Goal: Information Seeking & Learning: Check status

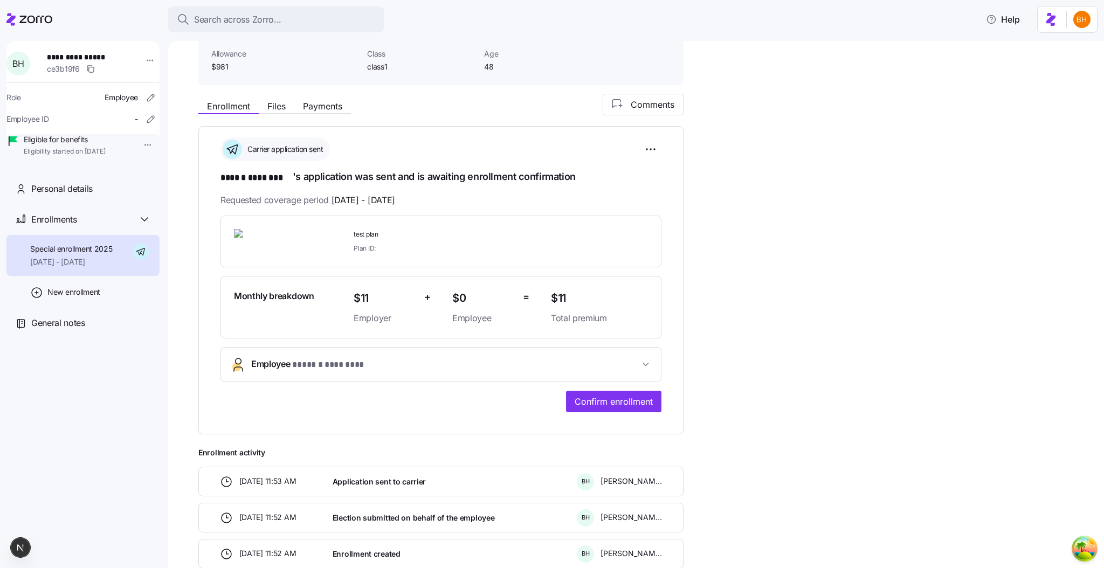
scroll to position [137, 0]
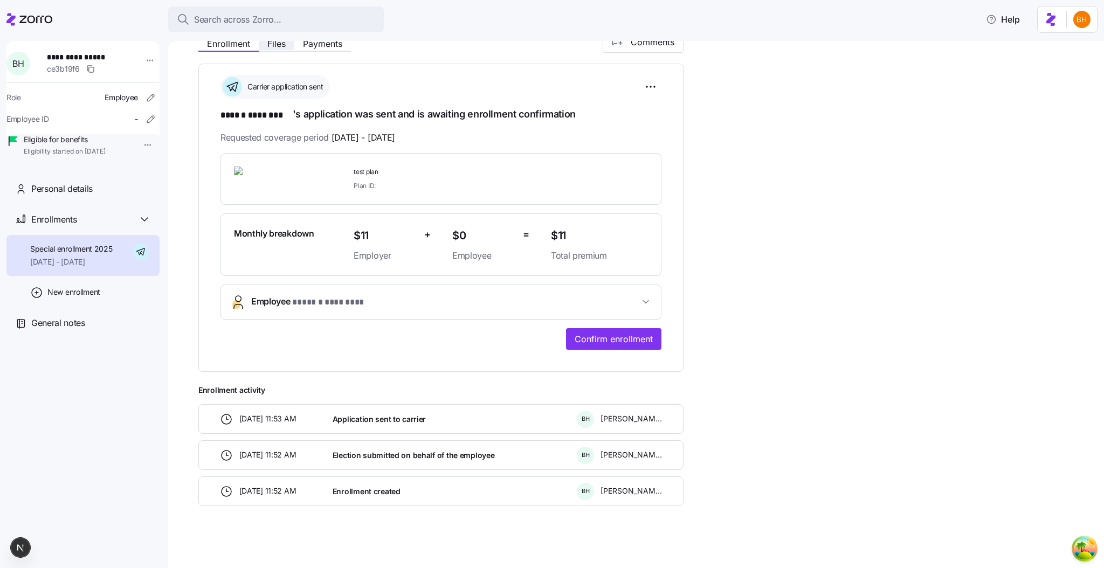
click at [272, 48] on span "Files" at bounding box center [276, 43] width 18 height 9
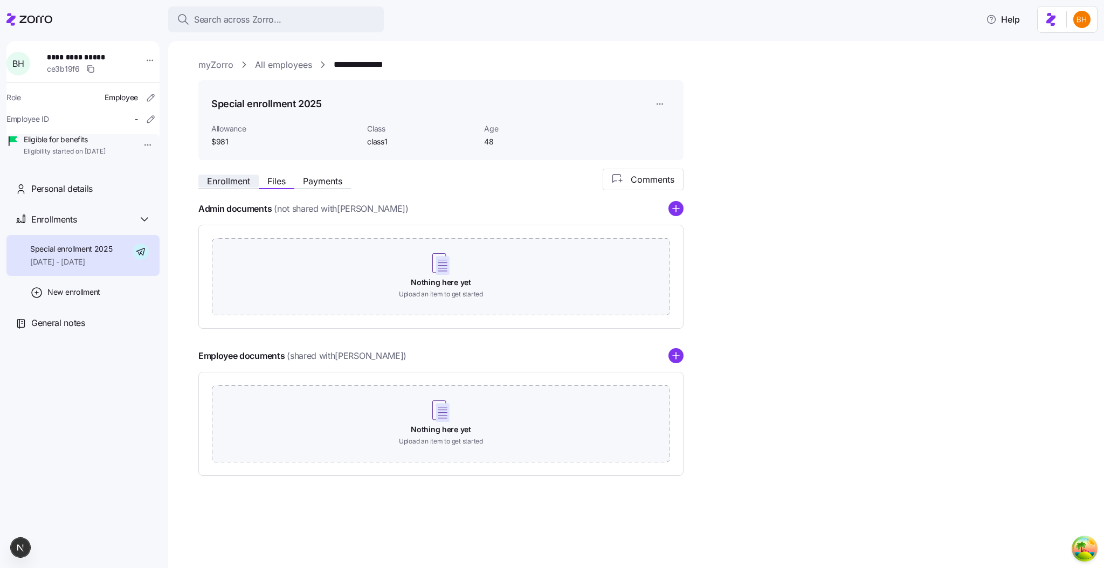
click at [246, 185] on span "Enrollment" at bounding box center [228, 181] width 43 height 9
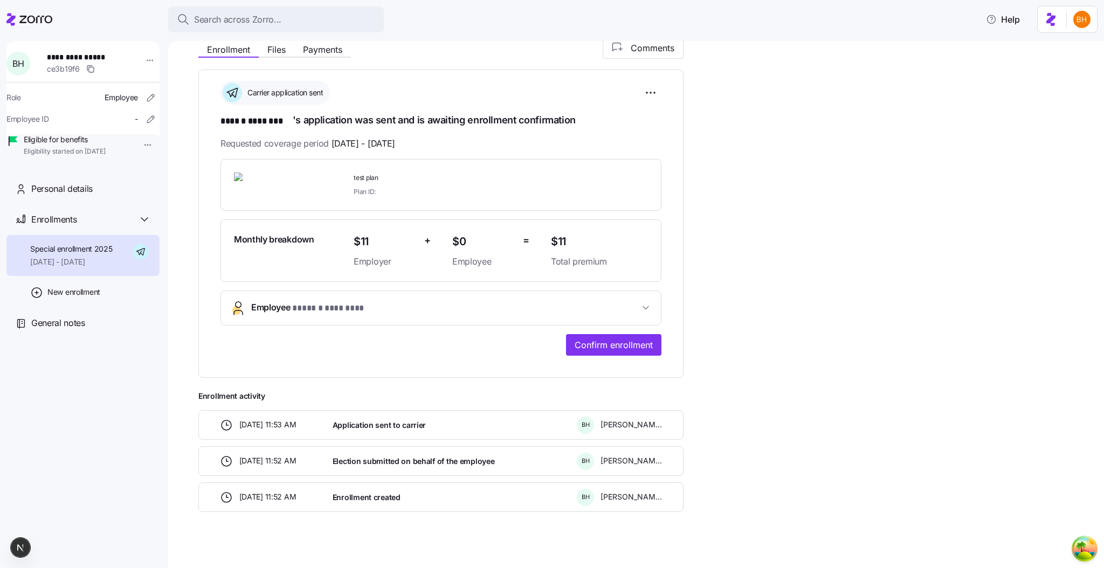
scroll to position [137, 0]
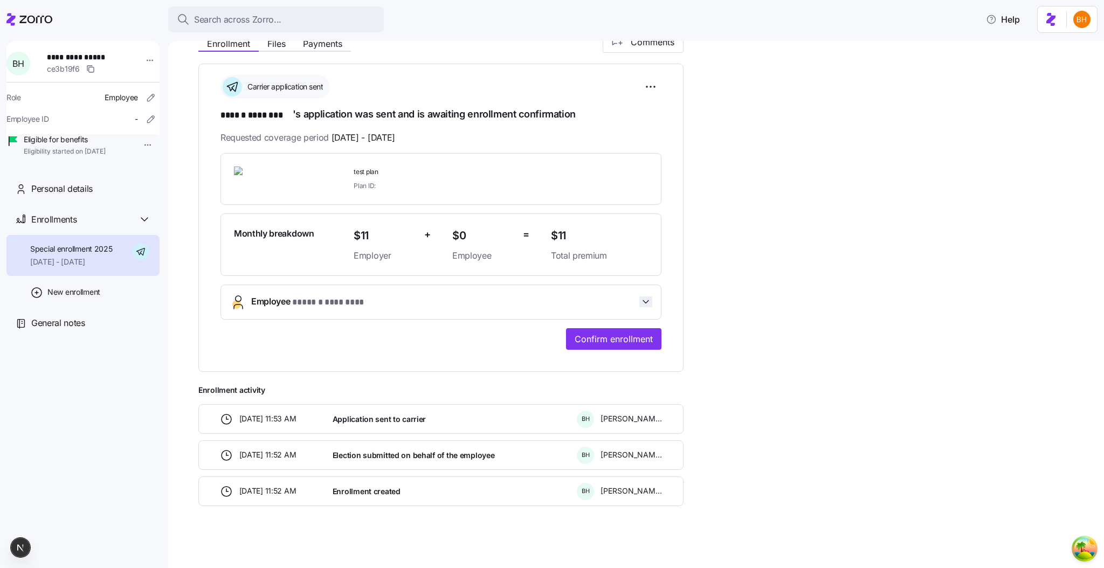
click at [641, 303] on icon "button" at bounding box center [645, 301] width 11 height 11
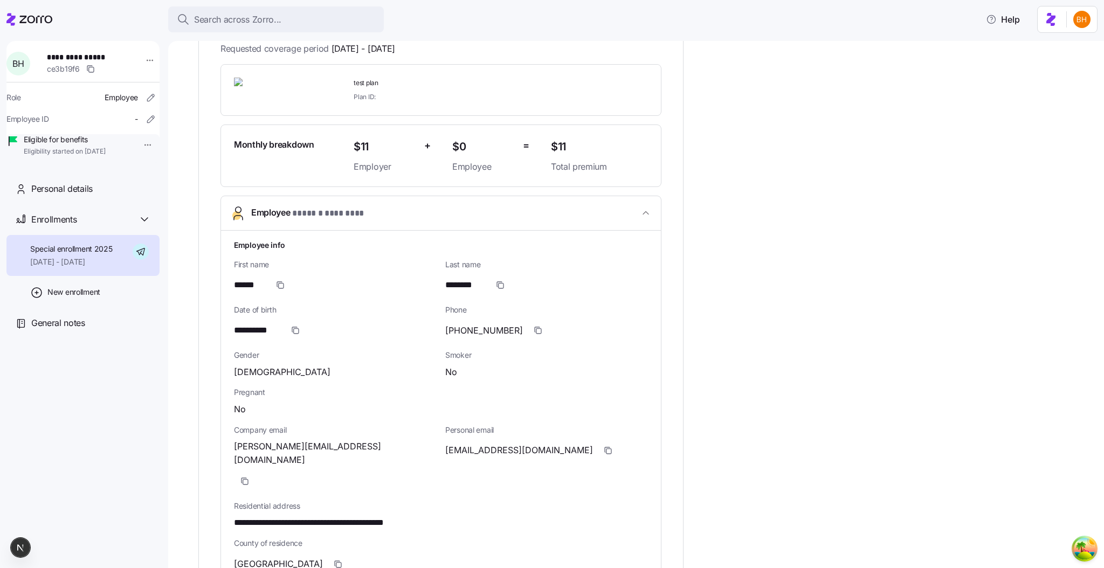
scroll to position [288, 0]
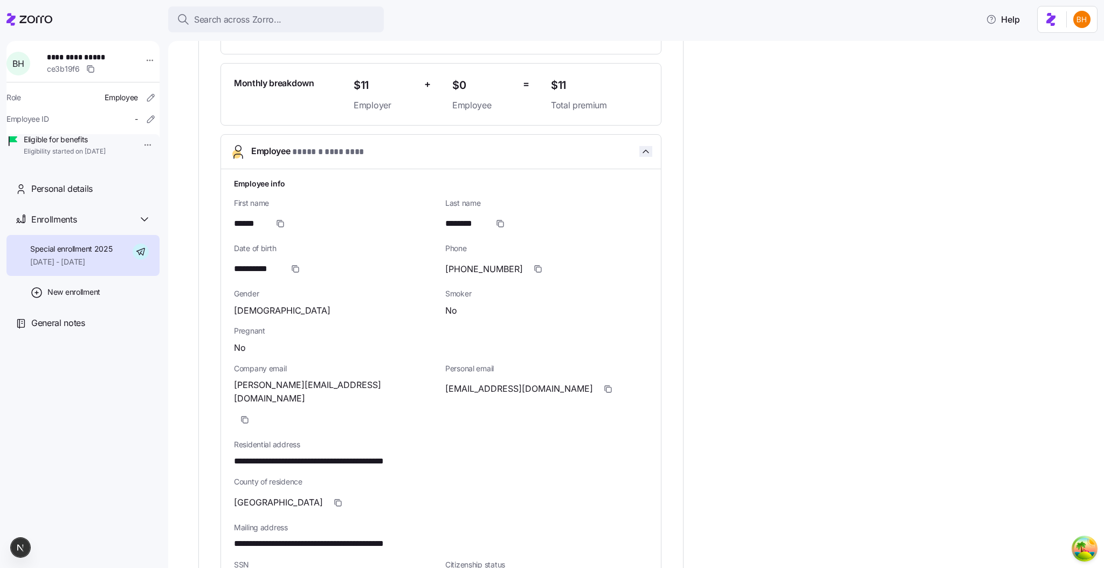
click at [644, 155] on button "Employee * ****** ******** *" at bounding box center [441, 152] width 440 height 34
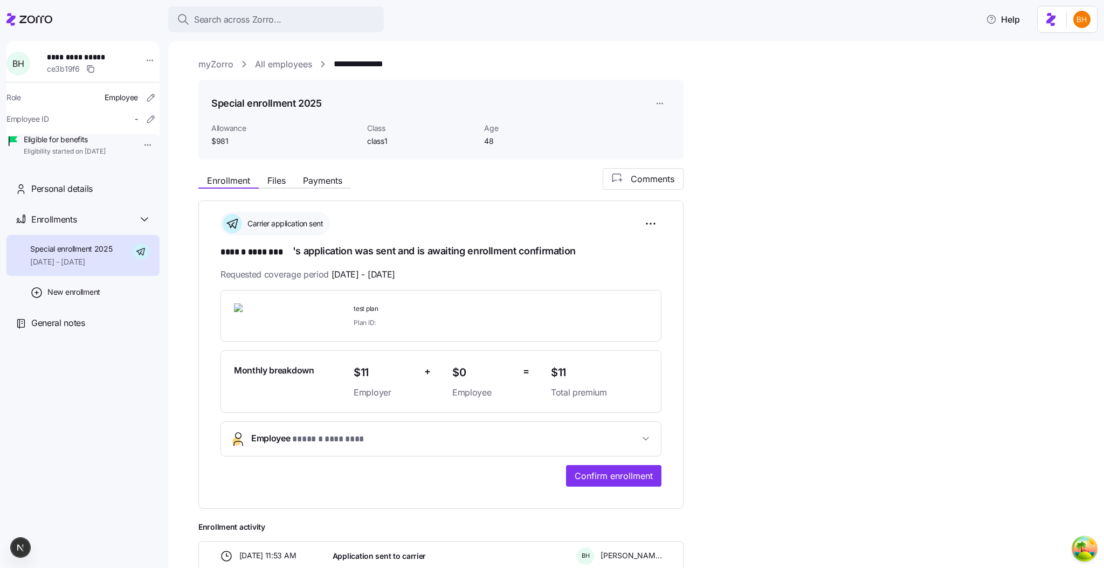
scroll to position [0, 0]
drag, startPoint x: 208, startPoint y: 101, endPoint x: 294, endPoint y: 105, distance: 86.3
click at [294, 105] on div "Special enrollment 2025 Allowance $981 Class class1 Age [DEMOGRAPHIC_DATA]" at bounding box center [440, 120] width 485 height 80
click at [305, 120] on div "Special enrollment 2025 Allowance $981 Class class1 Age [DEMOGRAPHIC_DATA]" at bounding box center [440, 120] width 459 height 54
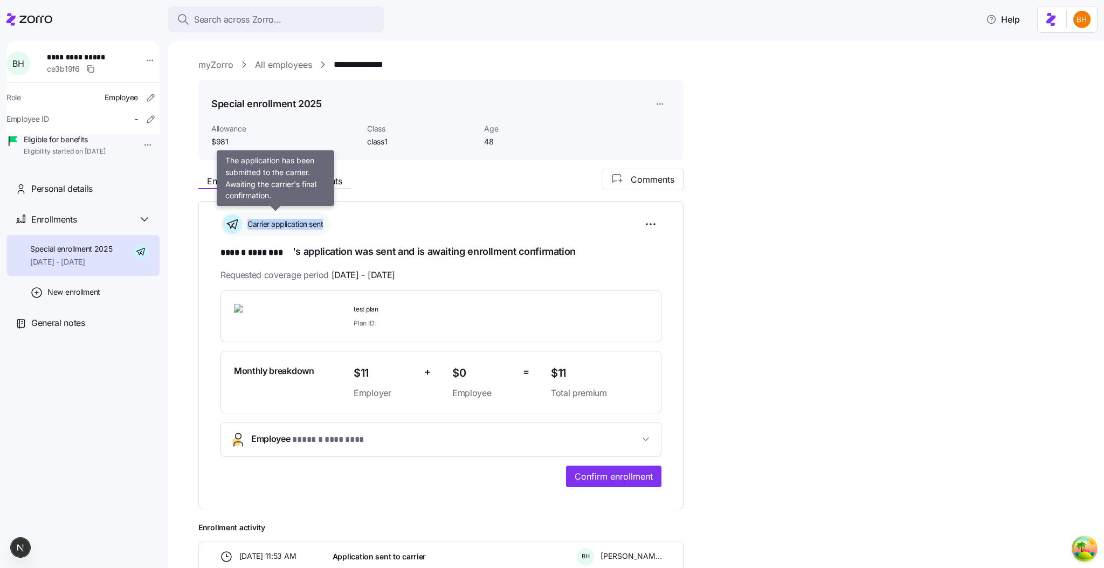
drag, startPoint x: 249, startPoint y: 225, endPoint x: 326, endPoint y: 230, distance: 76.7
click at [326, 230] on div "Carrier application sent" at bounding box center [274, 224] width 109 height 24
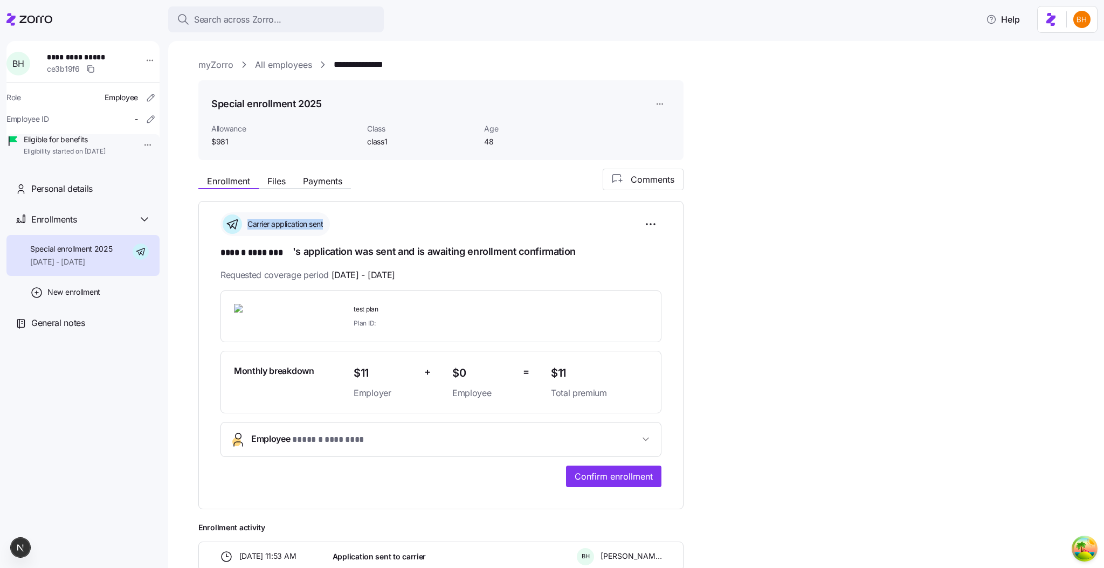
copy span "Carrier application sent"
click at [818, 278] on div "**********" at bounding box center [643, 406] width 890 height 475
drag, startPoint x: 253, startPoint y: 154, endPoint x: 202, endPoint y: 103, distance: 72.0
click at [202, 103] on div "Special enrollment 2025 Allowance $981 Class class1 Age [DEMOGRAPHIC_DATA]" at bounding box center [440, 120] width 485 height 80
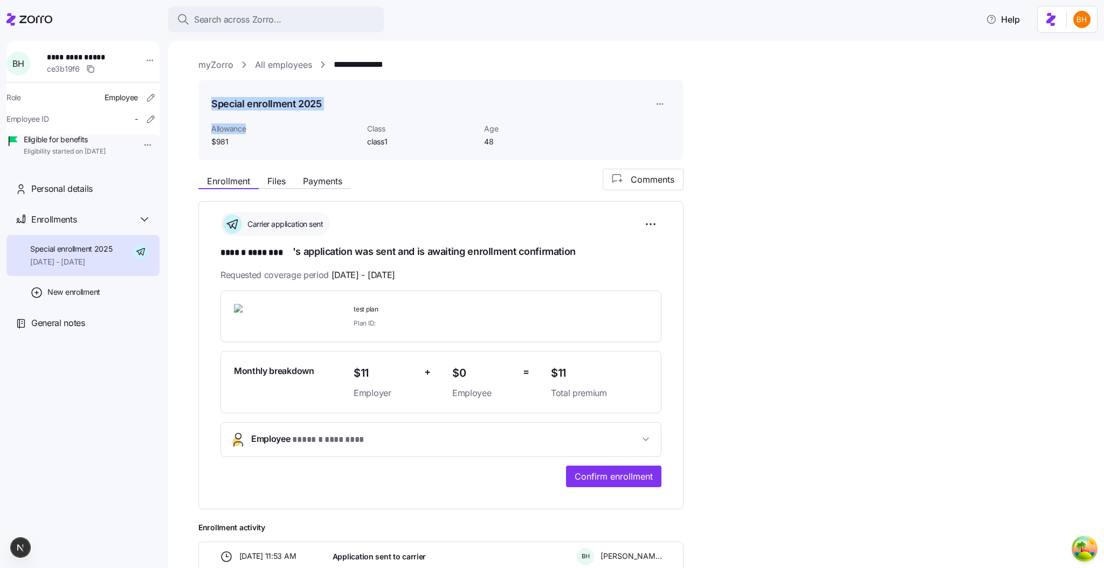
drag, startPoint x: 227, startPoint y: 121, endPoint x: 252, endPoint y: 132, distance: 27.5
click at [250, 132] on div "Special enrollment 2025 Allowance $981 Class class1 Age [DEMOGRAPHIC_DATA]" at bounding box center [440, 120] width 485 height 80
click at [266, 139] on span "$981" at bounding box center [284, 141] width 147 height 11
click at [280, 187] on button "Files" at bounding box center [277, 181] width 36 height 13
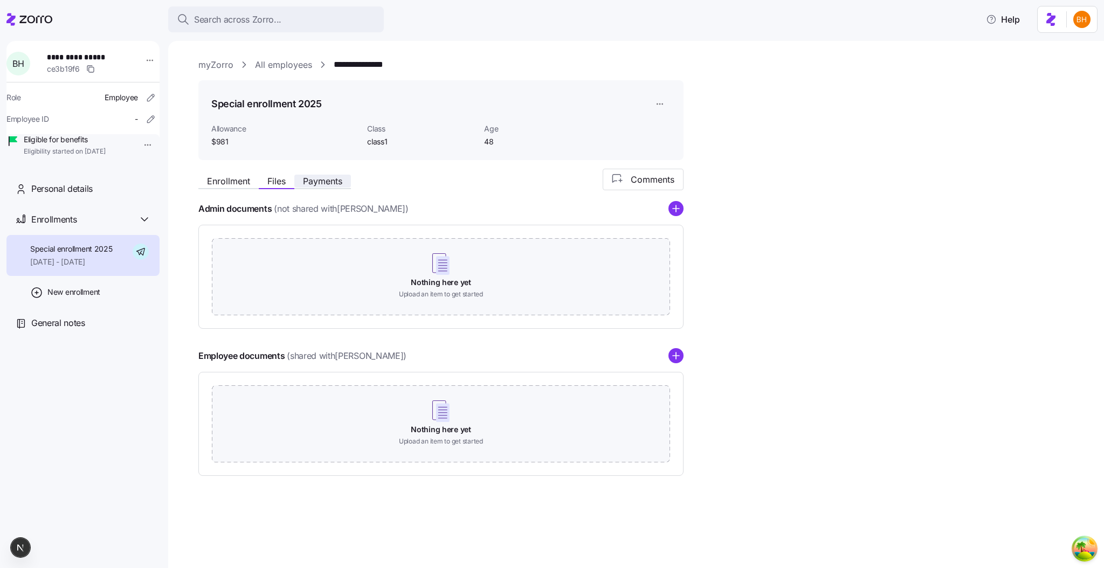
click at [317, 177] on span "Payments" at bounding box center [322, 181] width 39 height 9
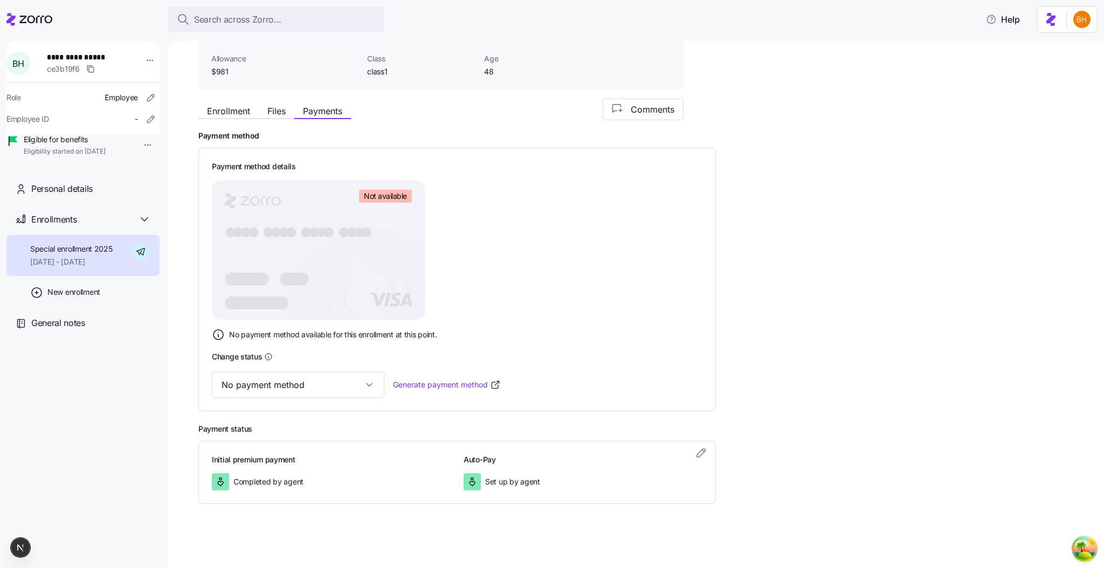
scroll to position [68, 0]
click at [238, 106] on button "Enrollment" at bounding box center [228, 112] width 60 height 13
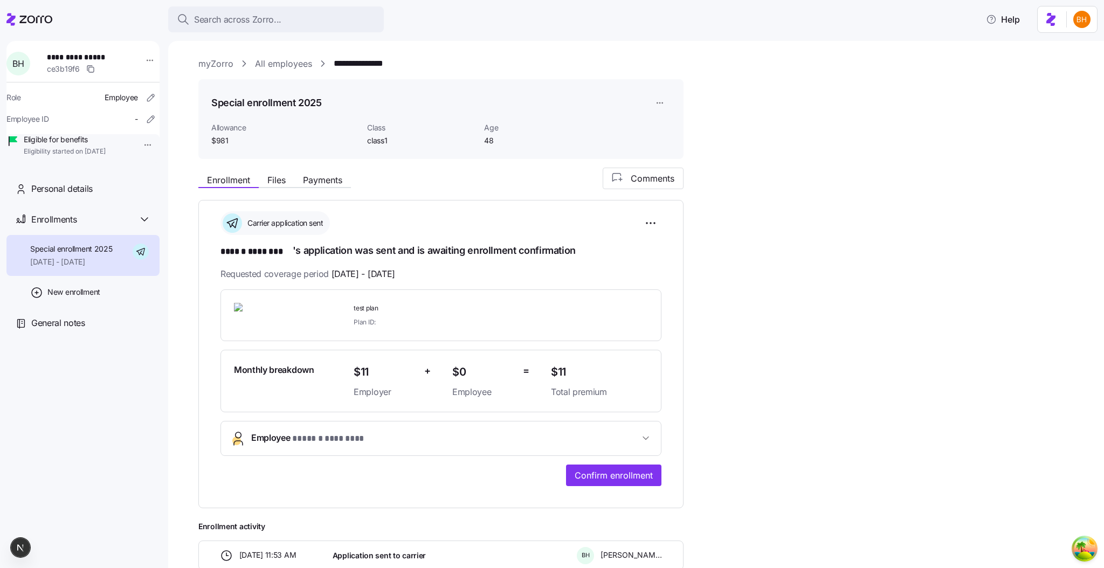
scroll to position [2, 0]
click at [183, 174] on div "**********" at bounding box center [636, 304] width 936 height 527
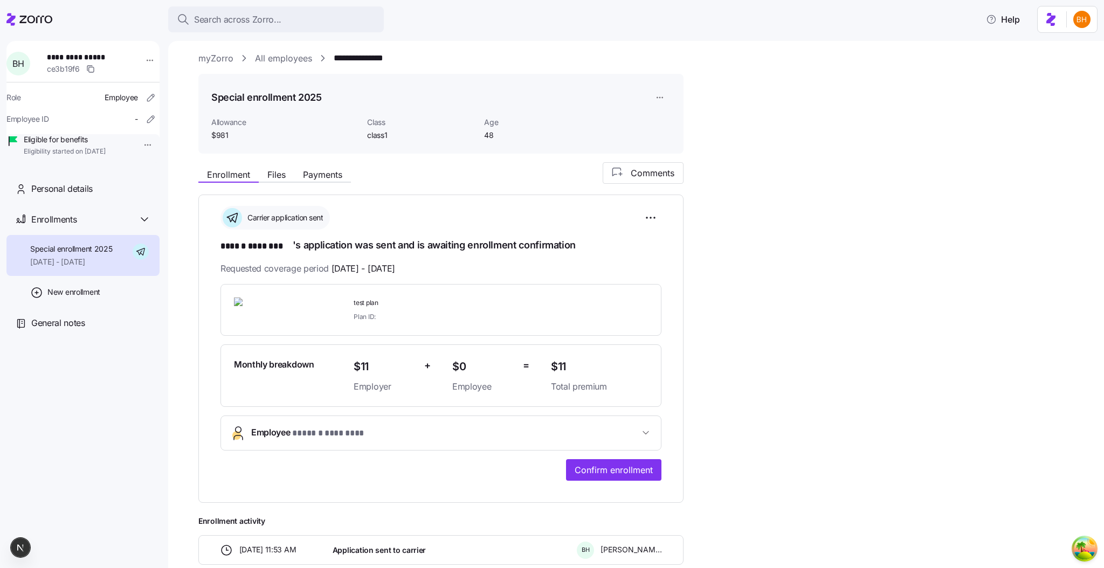
scroll to position [0, 0]
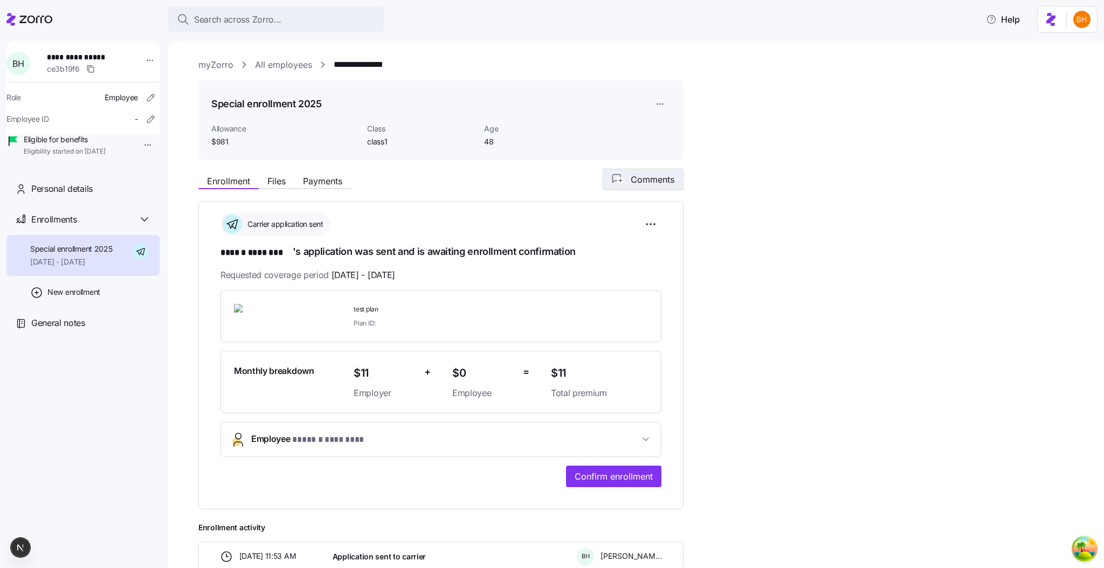
click at [655, 181] on span "Comments" at bounding box center [653, 179] width 44 height 13
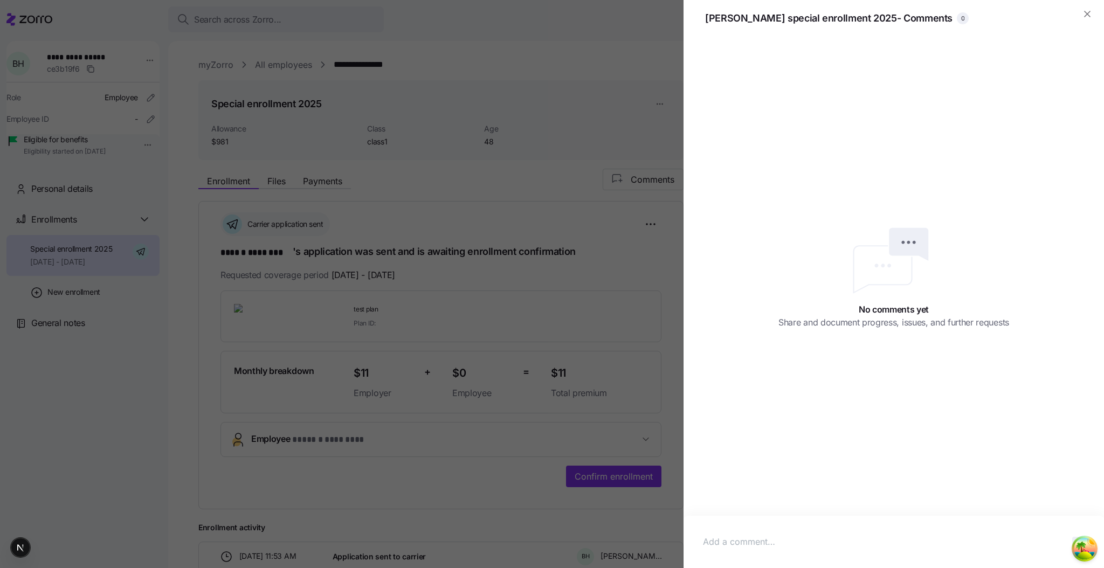
click at [617, 179] on div at bounding box center [552, 284] width 1104 height 568
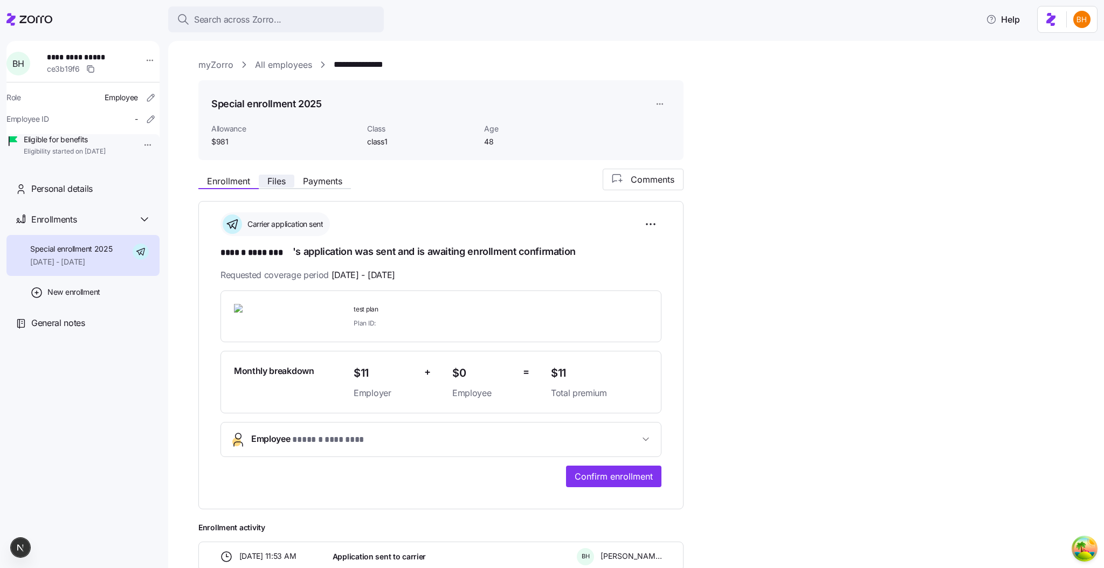
click at [292, 177] on button "Files" at bounding box center [277, 181] width 36 height 13
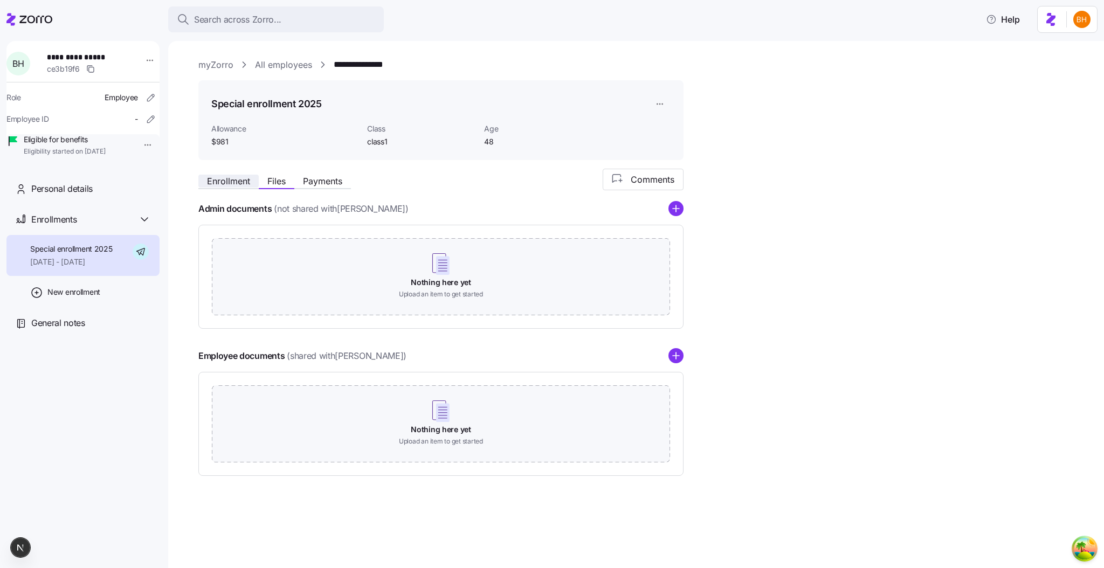
click at [248, 178] on span "Enrollment" at bounding box center [228, 181] width 43 height 9
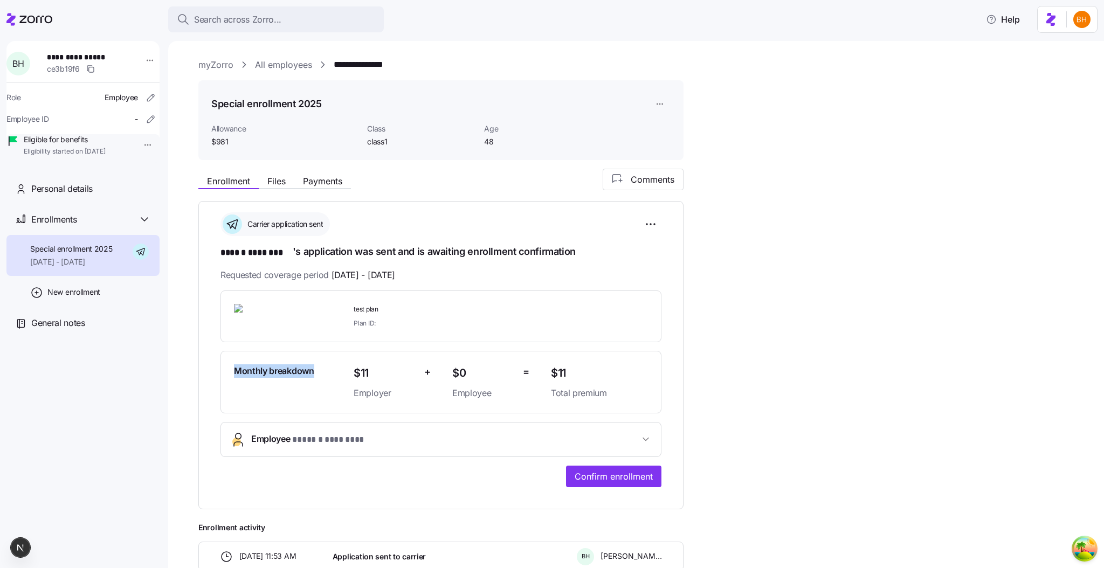
drag, startPoint x: 235, startPoint y: 369, endPoint x: 315, endPoint y: 365, distance: 79.8
click at [315, 365] on div "Monthly breakdown" at bounding box center [290, 382] width 120 height 44
click at [594, 258] on h1 "****** ******** 's application was sent and is awaiting enrollment confirmation" at bounding box center [440, 252] width 441 height 15
drag, startPoint x: 305, startPoint y: 251, endPoint x: 419, endPoint y: 244, distance: 115.0
click at [418, 244] on div "**********" at bounding box center [440, 349] width 441 height 274
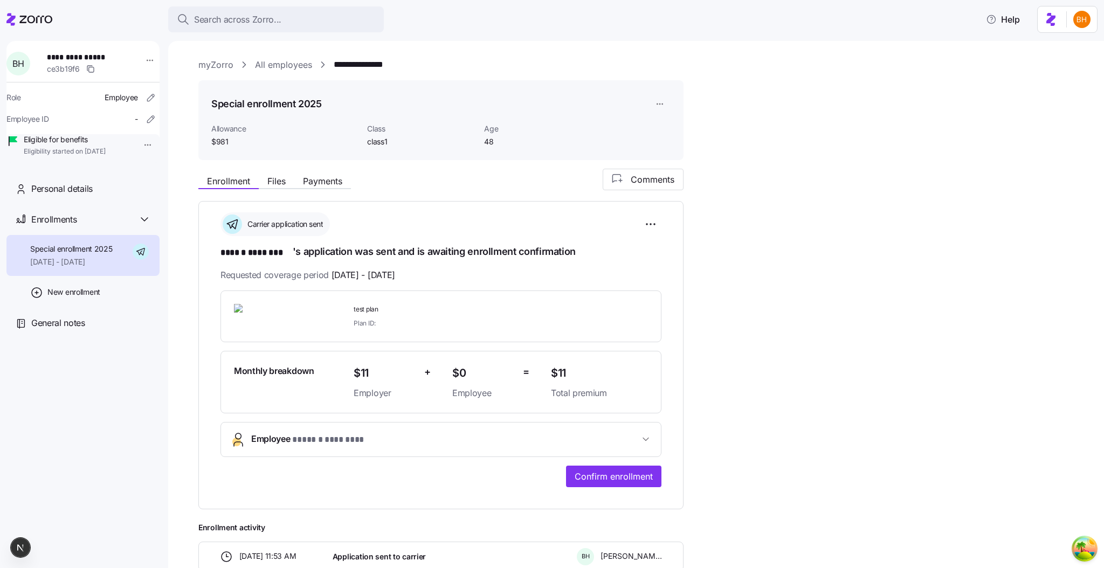
click at [425, 232] on div "Carrier application sent" at bounding box center [440, 224] width 441 height 24
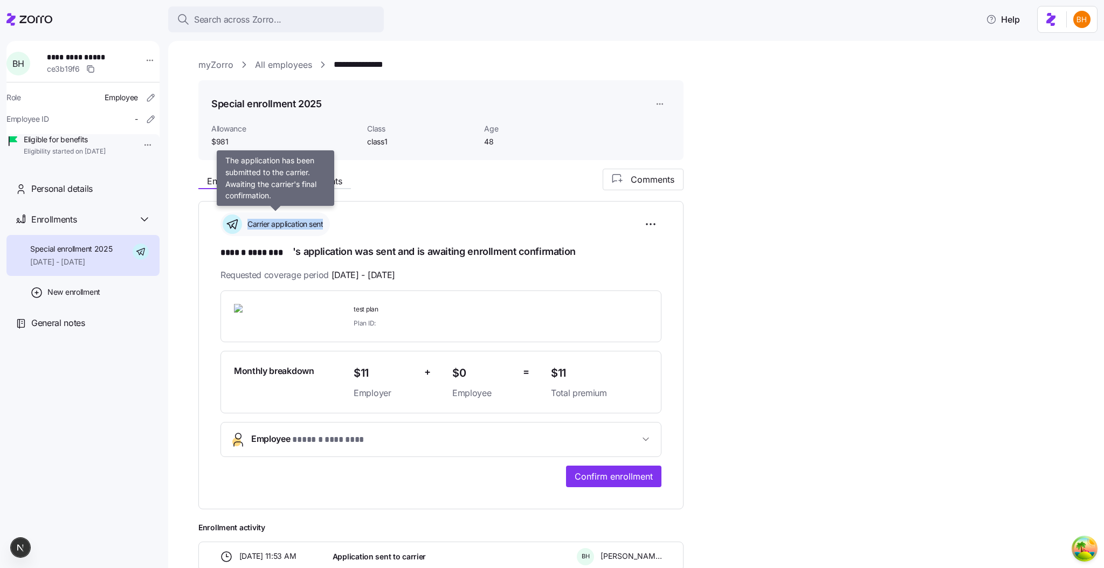
drag, startPoint x: 248, startPoint y: 223, endPoint x: 364, endPoint y: 228, distance: 116.0
click at [326, 223] on div "Carrier application sent" at bounding box center [274, 224] width 109 height 24
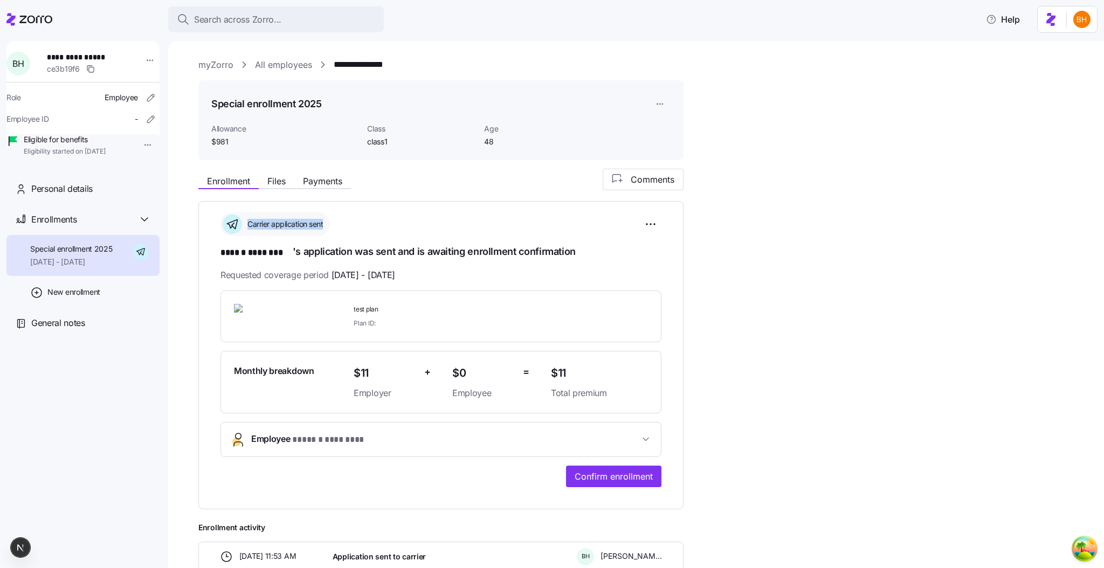
copy span "Carrier application sent"
click at [372, 218] on div "Carrier application sent" at bounding box center [440, 224] width 441 height 24
click at [807, 251] on div "**********" at bounding box center [643, 406] width 890 height 475
